Goal: Find contact information: Find contact information

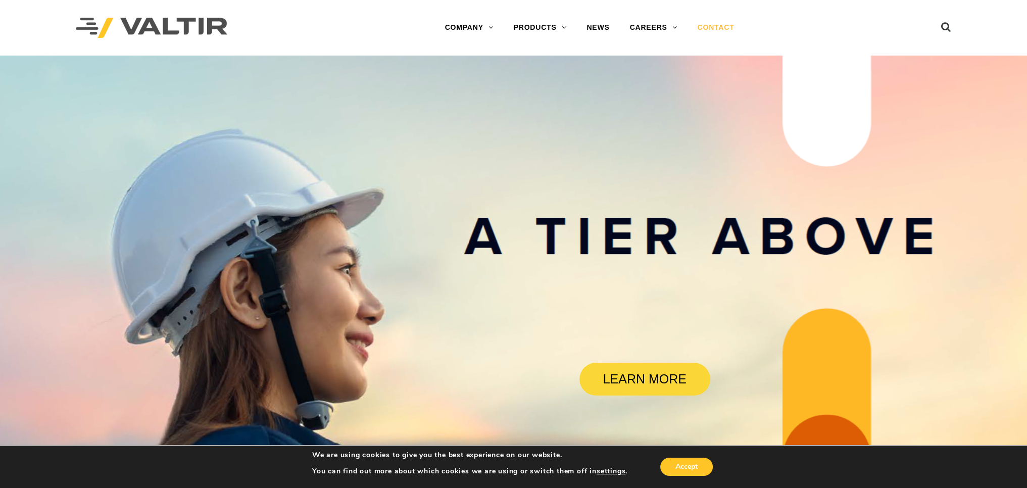
click at [724, 29] on link "CONTACT" at bounding box center [715, 28] width 57 height 20
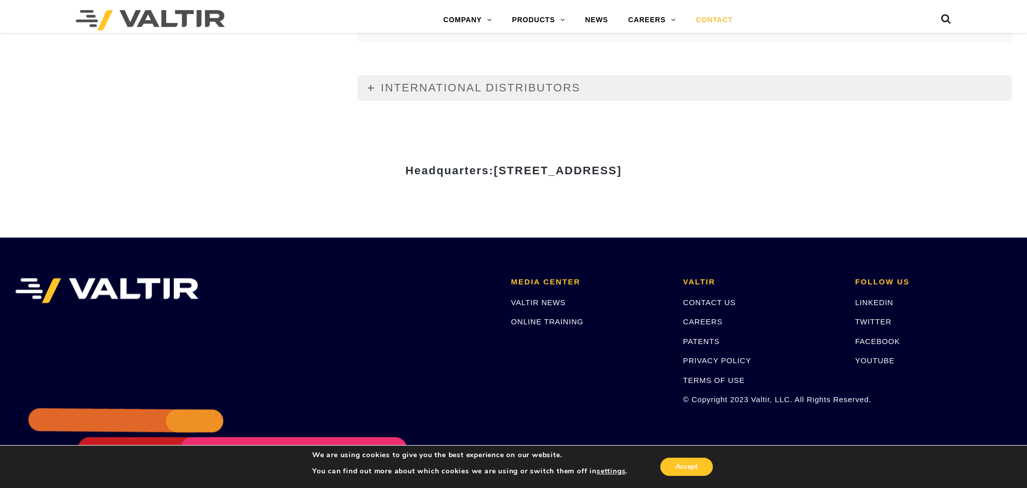
scroll to position [1414, 0]
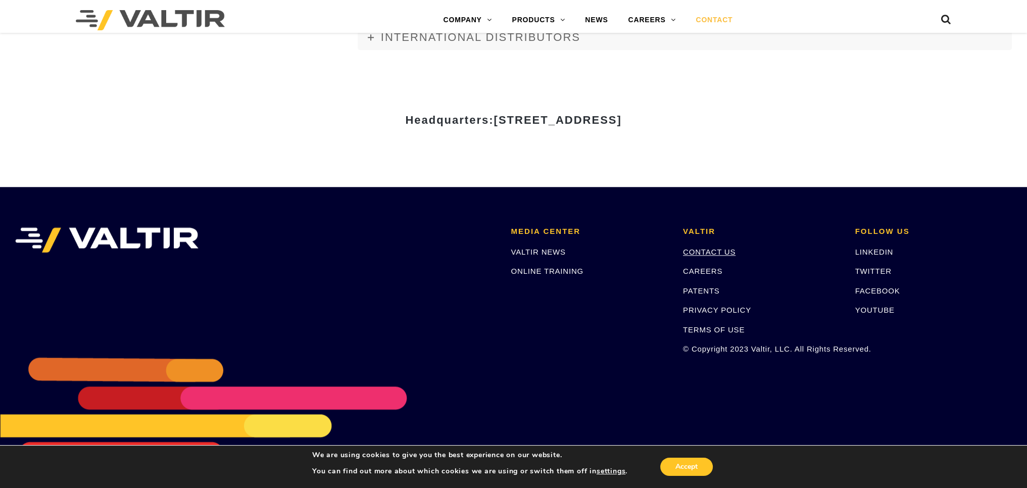
click at [711, 253] on link "CONTACT US" at bounding box center [709, 251] width 53 height 9
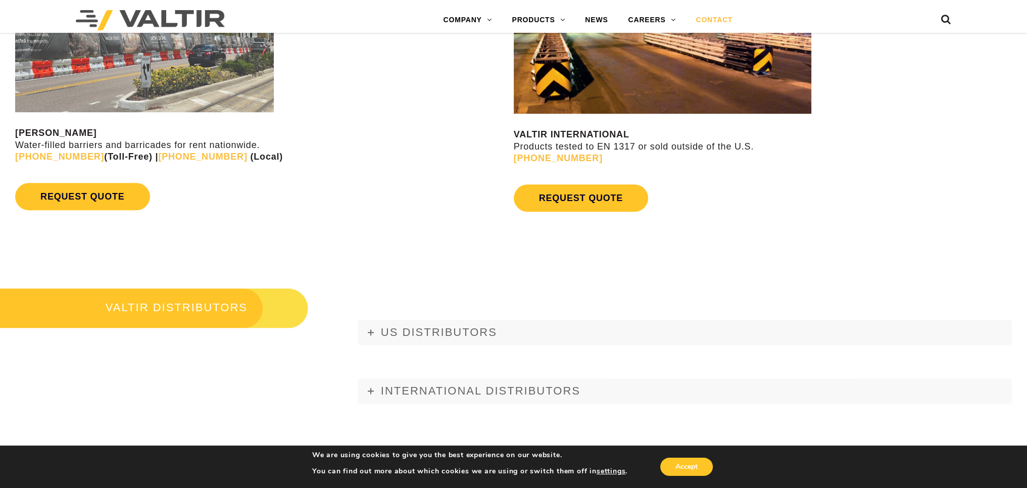
scroll to position [1061, 0]
click at [594, 203] on link "REQUEST QUOTE" at bounding box center [581, 197] width 134 height 27
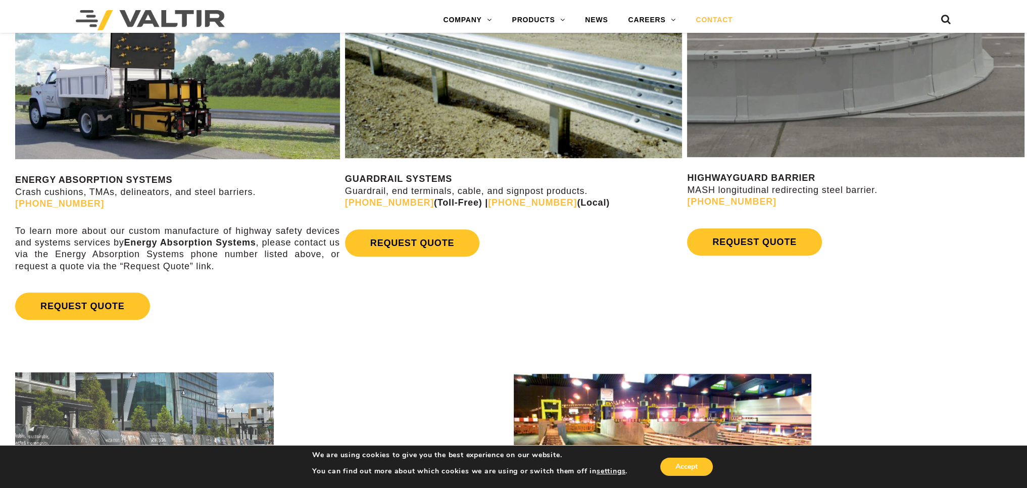
scroll to position [657, 0]
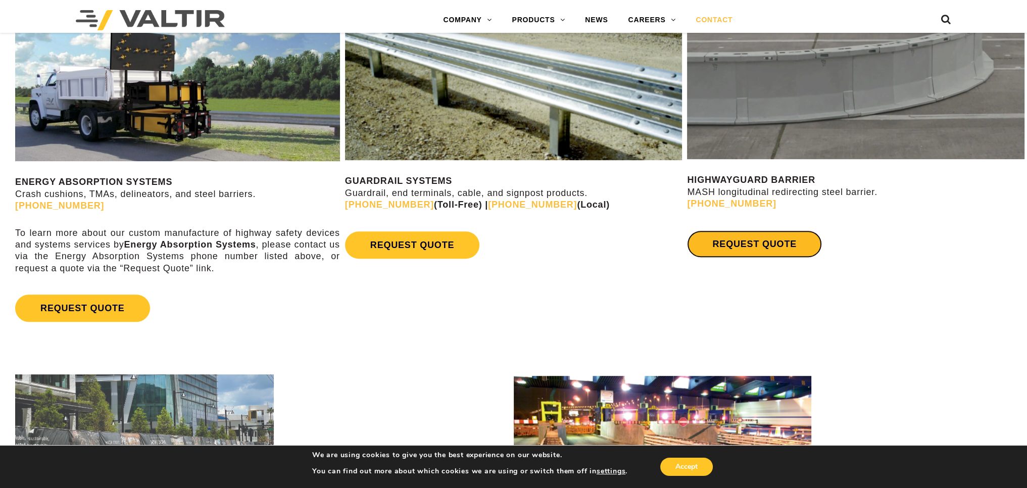
drag, startPoint x: 755, startPoint y: 247, endPoint x: 735, endPoint y: 243, distance: 20.1
click at [754, 247] on link "REQUEST QUOTE" at bounding box center [754, 243] width 134 height 27
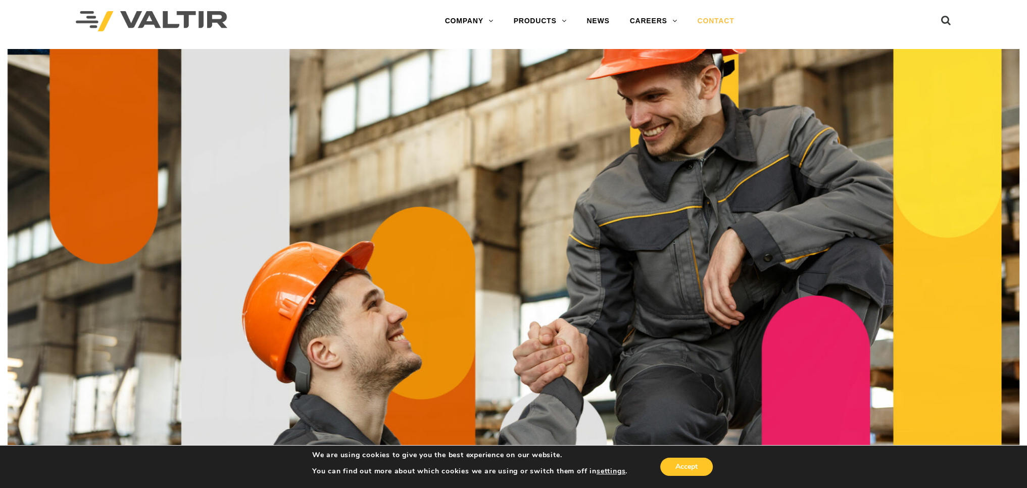
scroll to position [0, 0]
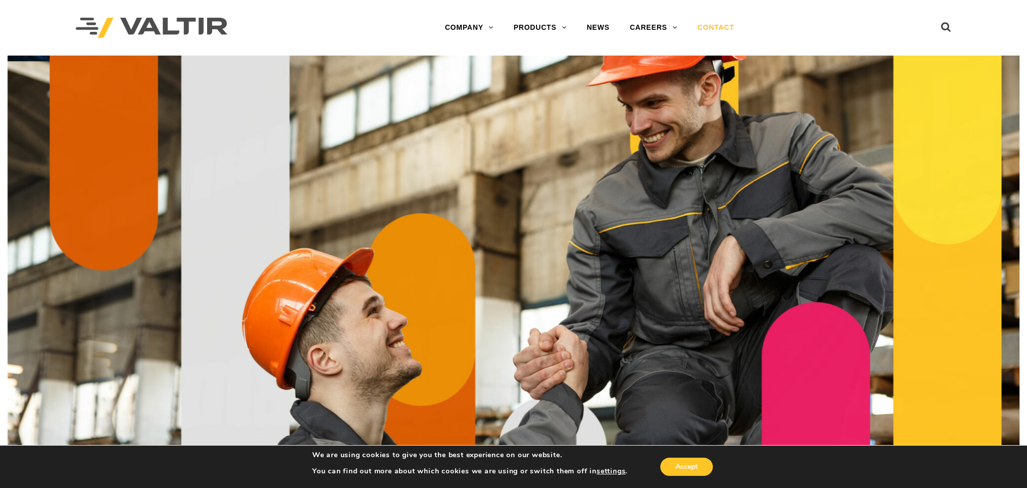
click at [138, 27] on img at bounding box center [152, 28] width 152 height 21
